Goal: Find specific page/section: Find specific page/section

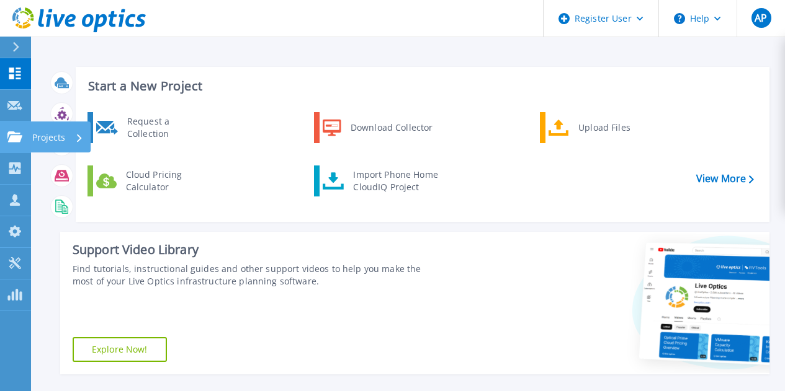
click at [77, 135] on icon at bounding box center [79, 138] width 5 height 8
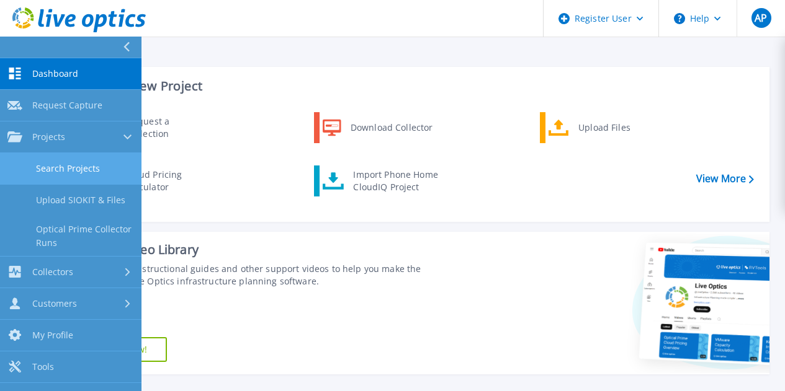
click at [105, 164] on link "Search Projects" at bounding box center [70, 169] width 141 height 32
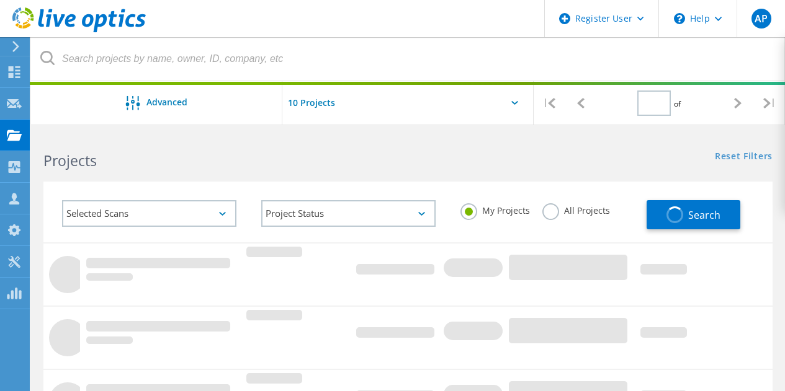
type input "1"
